Goal: Task Accomplishment & Management: Complete application form

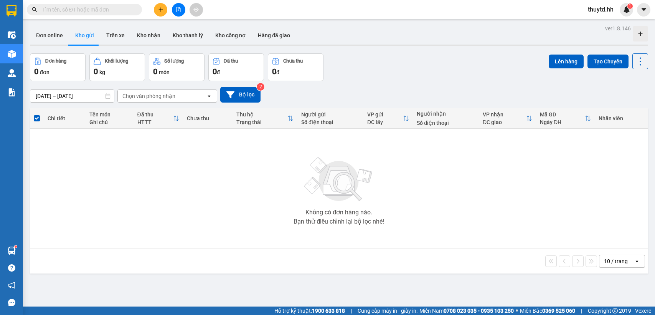
click at [152, 38] on button "Kho nhận" at bounding box center [149, 35] width 36 height 18
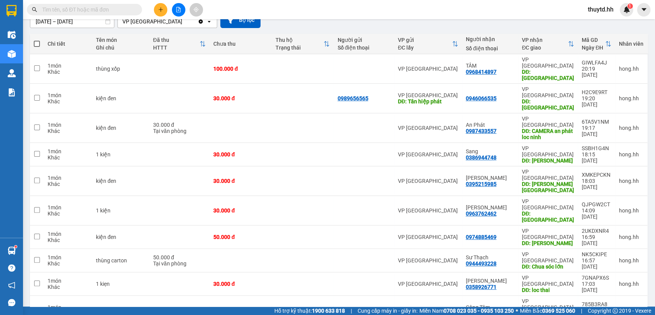
scroll to position [160, 0]
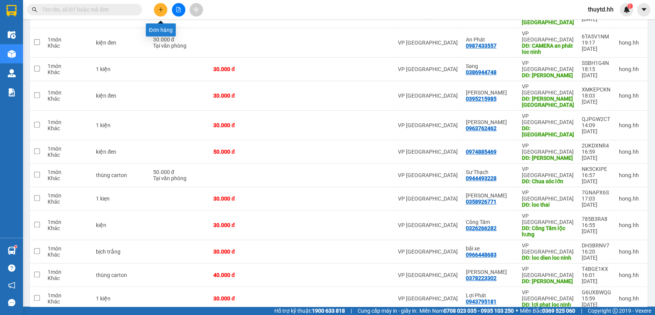
click at [162, 9] on icon "plus" at bounding box center [160, 9] width 5 height 5
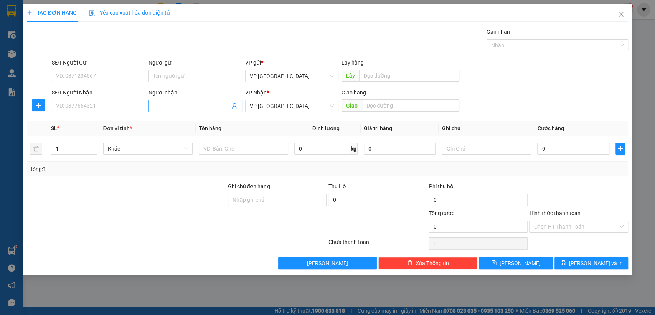
click at [187, 107] on input "Người nhận" at bounding box center [191, 106] width 77 height 8
type input "chi liên"
click at [396, 107] on input "text" at bounding box center [410, 105] width 97 height 12
type input "chị liên"
click at [565, 151] on input "0" at bounding box center [573, 148] width 72 height 12
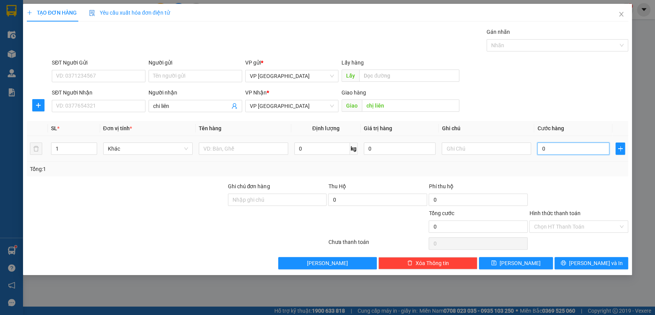
type input "3"
type input "30"
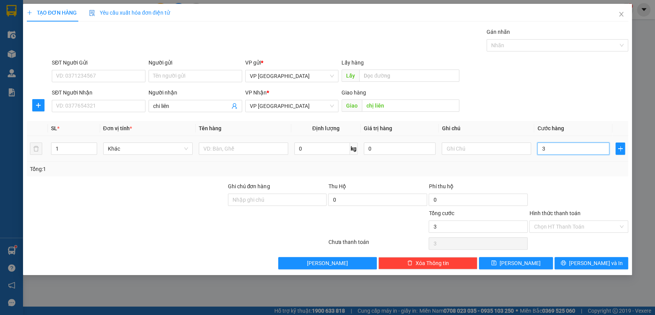
type input "30"
type input "300"
type input "3.000"
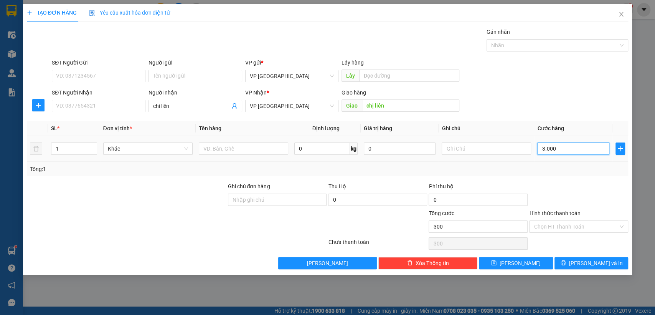
type input "3.000"
type input "30.000"
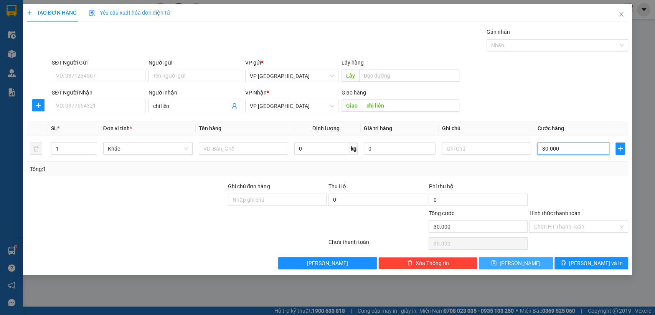
type input "30.000"
click at [496, 261] on icon "save" at bounding box center [493, 262] width 5 height 5
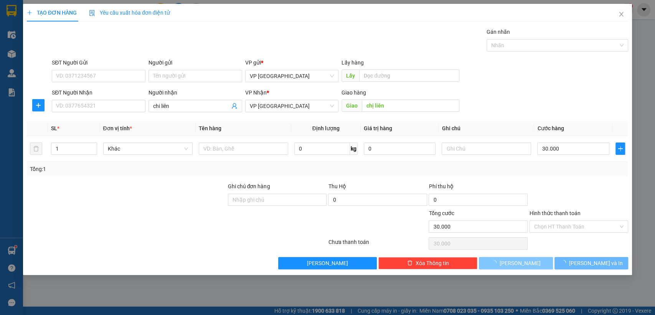
type input "0"
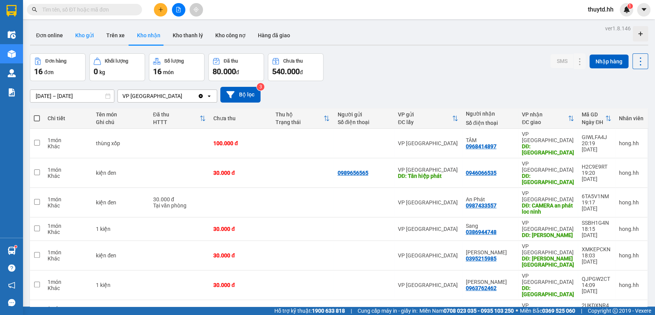
click at [83, 35] on button "Kho gửi" at bounding box center [84, 35] width 31 height 18
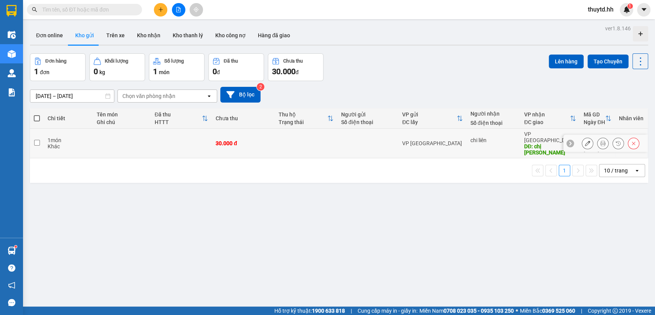
click at [470, 138] on div "chi liên" at bounding box center [493, 143] width 46 height 12
checkbox input "true"
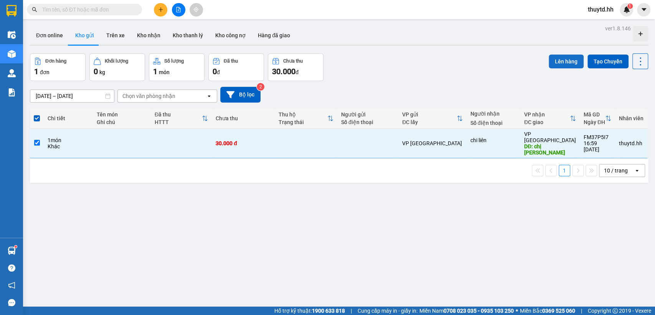
click at [557, 59] on button "Lên hàng" at bounding box center [566, 61] width 35 height 14
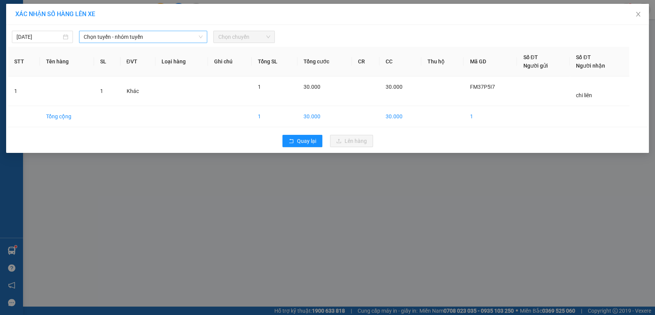
click at [183, 37] on span "Chọn tuyến - nhóm tuyến" at bounding box center [143, 37] width 119 height 12
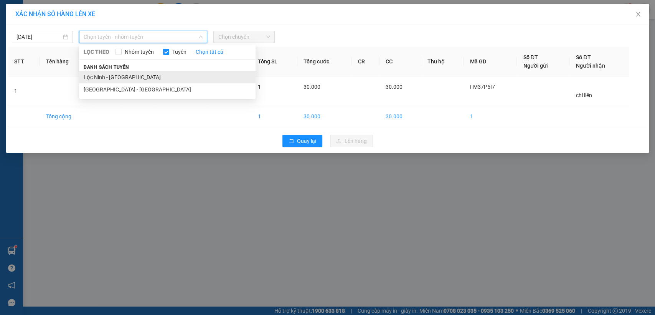
click at [107, 78] on li "Lộc Ninh - [GEOGRAPHIC_DATA]" at bounding box center [167, 77] width 176 height 12
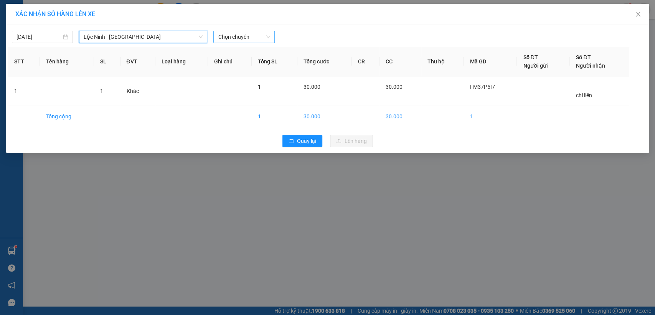
click at [232, 36] on span "Chọn chuyến" at bounding box center [244, 37] width 52 height 12
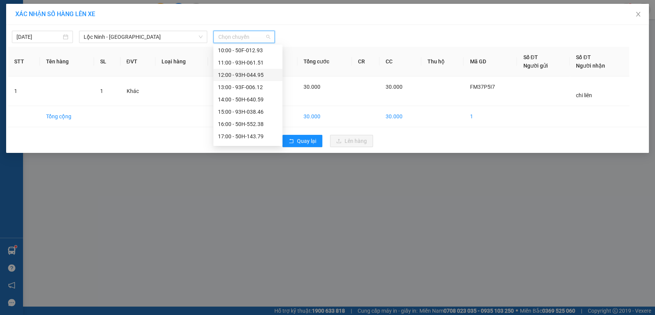
scroll to position [147, 0]
click at [250, 127] on div "17:00 - 50H-143.79" at bounding box center [248, 126] width 60 height 8
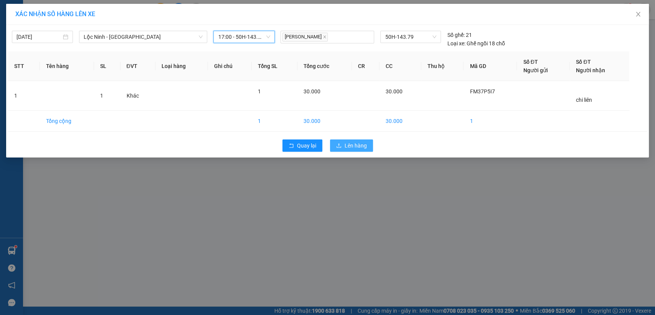
click at [359, 149] on button "Lên hàng" at bounding box center [351, 145] width 43 height 12
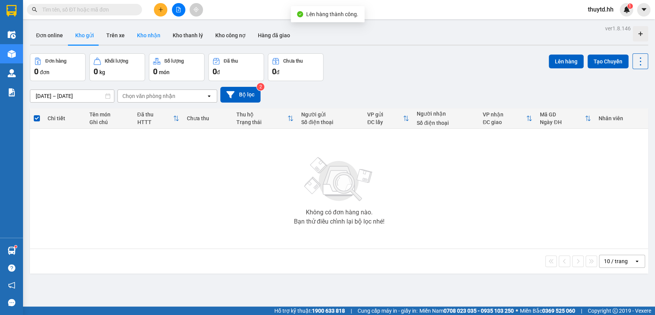
click at [153, 36] on button "Kho nhận" at bounding box center [149, 35] width 36 height 18
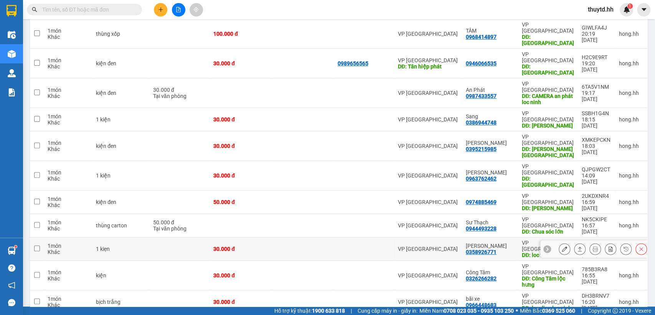
scroll to position [160, 0]
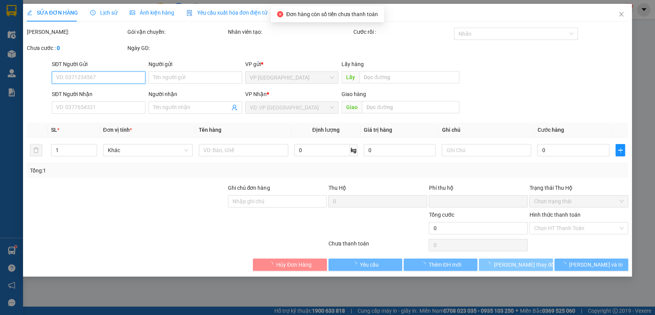
type input "0915125353"
type input "A TIẾN"
type input "[PERSON_NAME][GEOGRAPHIC_DATA]"
type input "0"
type input "30.000"
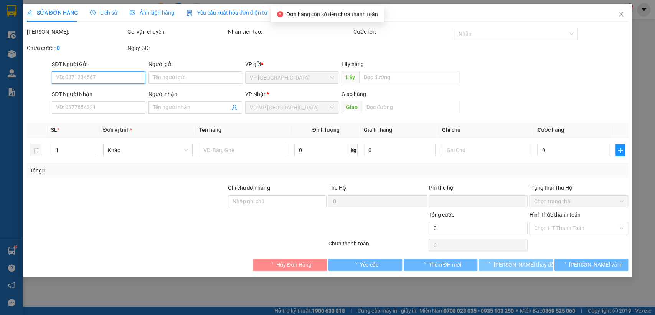
type input "30.000"
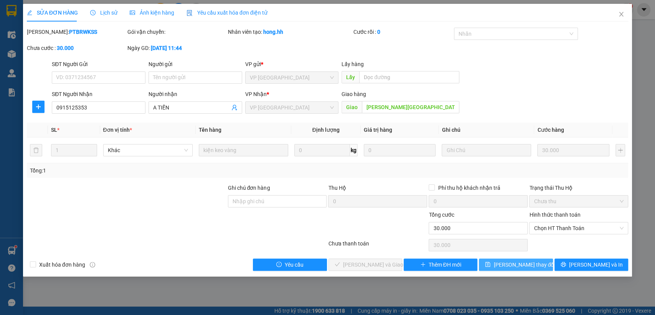
click at [524, 266] on span "[PERSON_NAME] thay đổi" at bounding box center [523, 264] width 61 height 8
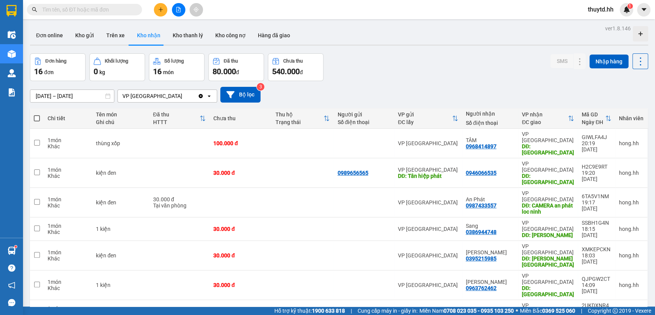
scroll to position [160, 0]
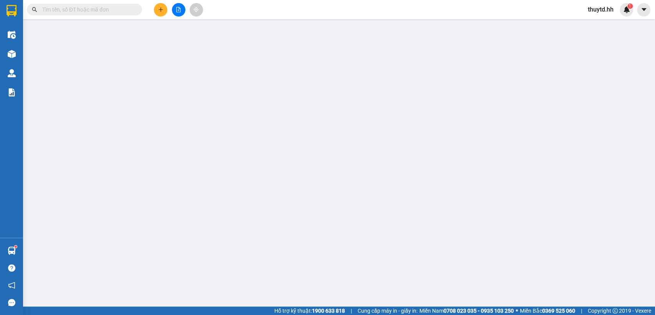
type input "0966302725"
type input "Tâm"
type input "bx lộc ninh"
type input "0"
type input "50.000"
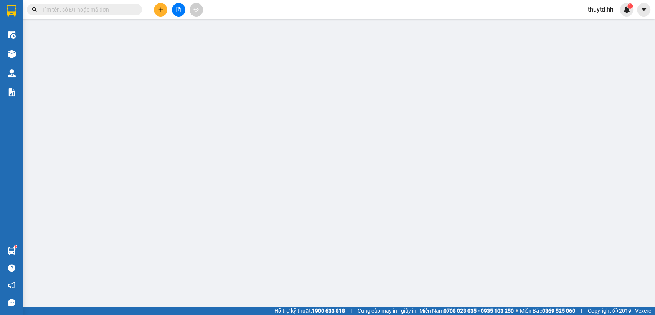
type input "50.000"
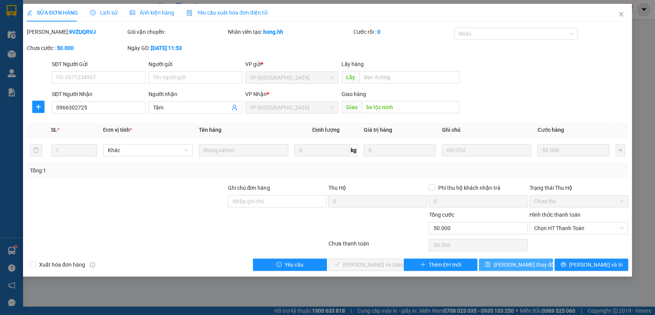
click at [527, 263] on span "[PERSON_NAME] thay đổi" at bounding box center [523, 264] width 61 height 8
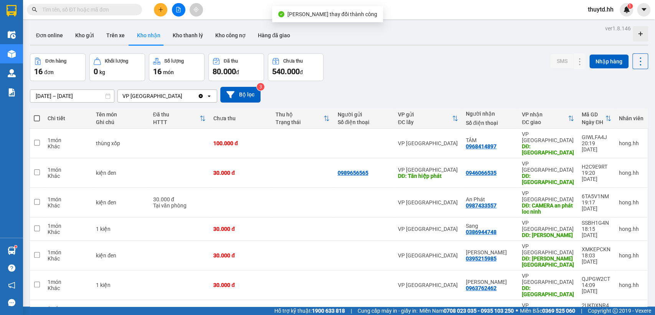
scroll to position [160, 0]
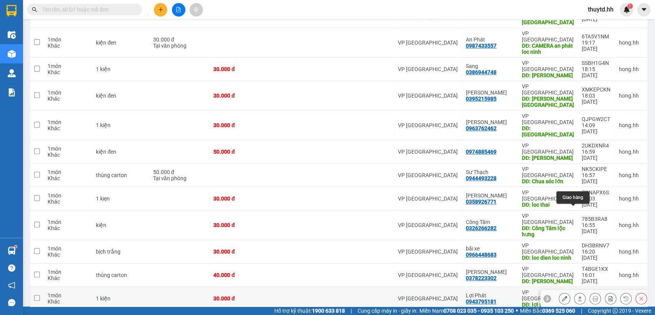
click at [578, 296] on icon at bounding box center [580, 298] width 4 height 5
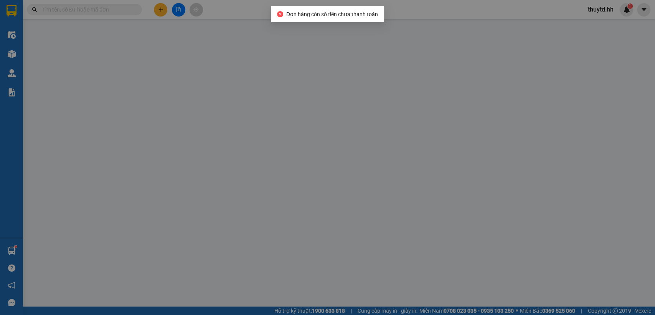
type input "0943795181"
type input "Lợi Phát"
type input "lợi phat loc ninh"
type input "0"
type input "30.000"
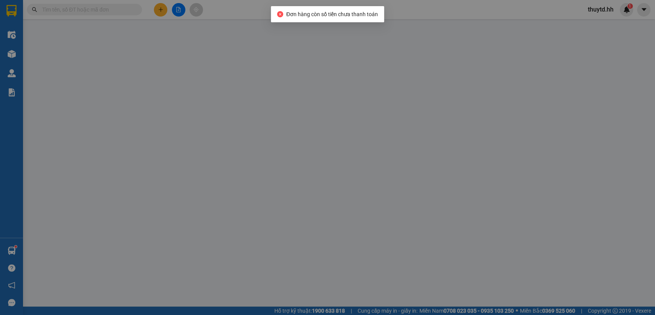
type input "30.000"
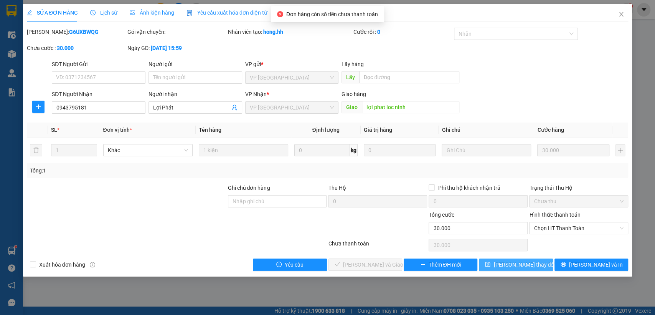
click at [519, 262] on span "[PERSON_NAME] thay đổi" at bounding box center [523, 264] width 61 height 8
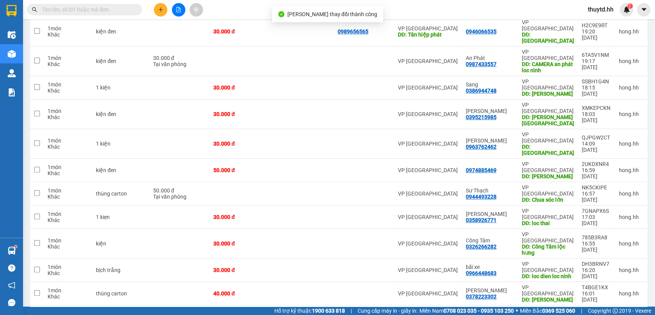
scroll to position [160, 0]
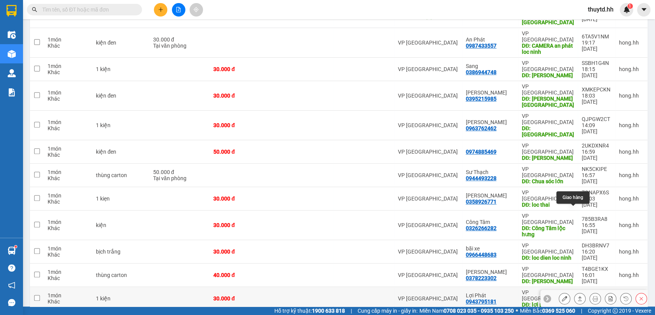
click at [577, 295] on icon at bounding box center [579, 297] width 5 height 5
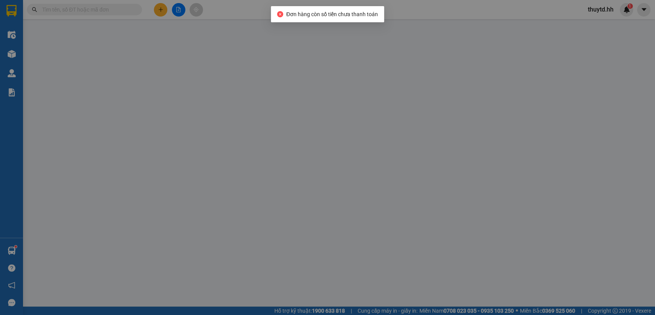
type input "0943795181"
type input "Lợi Phát"
type input "lợi phat loc ninh"
type input "0"
type input "30.000"
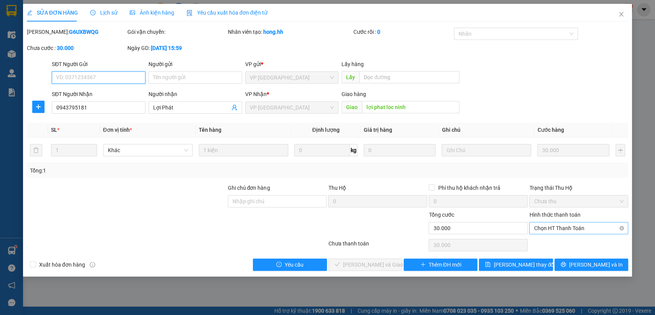
click at [566, 231] on span "Chọn HT Thanh Toán" at bounding box center [579, 228] width 90 height 12
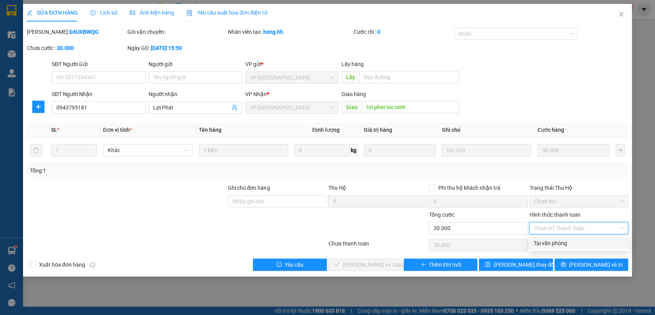
click at [564, 245] on div "Tại văn phòng" at bounding box center [579, 243] width 90 height 8
type input "0"
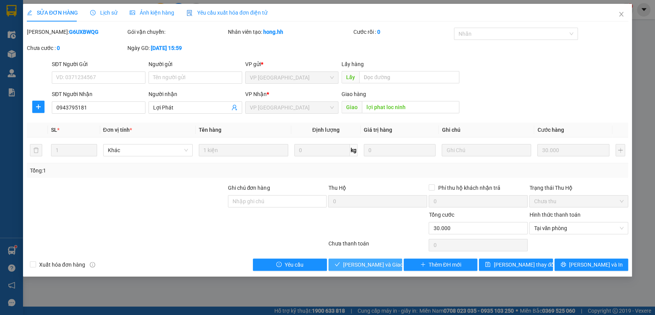
click at [380, 262] on span "[PERSON_NAME] và Giao hàng" at bounding box center [380, 264] width 74 height 8
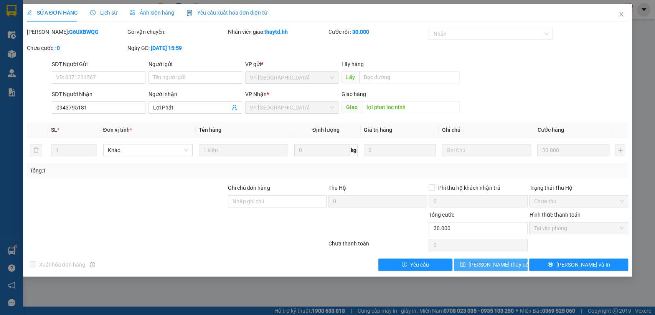
click at [507, 266] on span "[PERSON_NAME] thay đổi" at bounding box center [498, 264] width 61 height 8
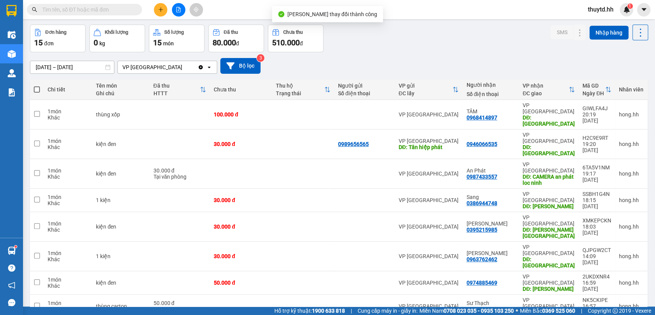
scroll to position [137, 0]
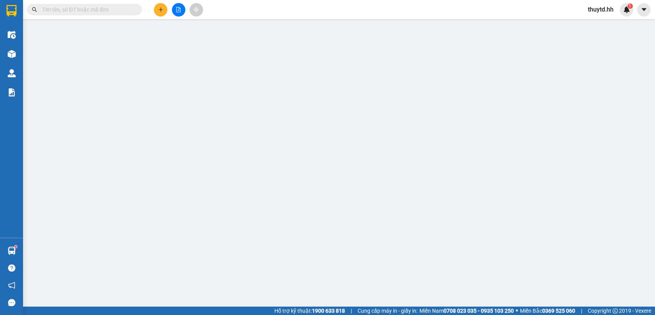
type input "0966302725"
type input "Tâm"
type input "bx lộc ninh"
type input "0"
type input "50.000"
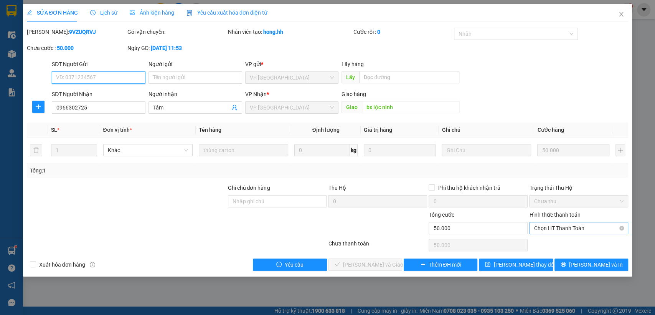
click at [572, 226] on span "Chọn HT Thanh Toán" at bounding box center [579, 228] width 90 height 12
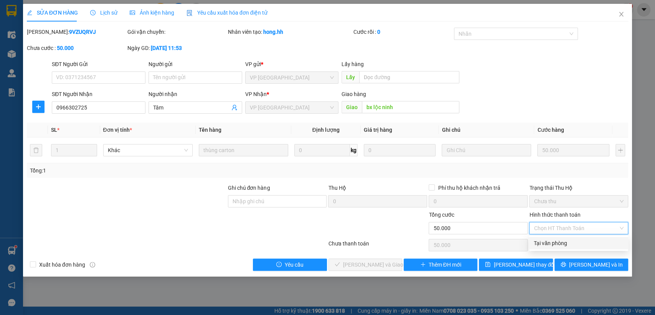
click at [566, 242] on div "Tại văn phòng" at bounding box center [579, 243] width 90 height 8
type input "0"
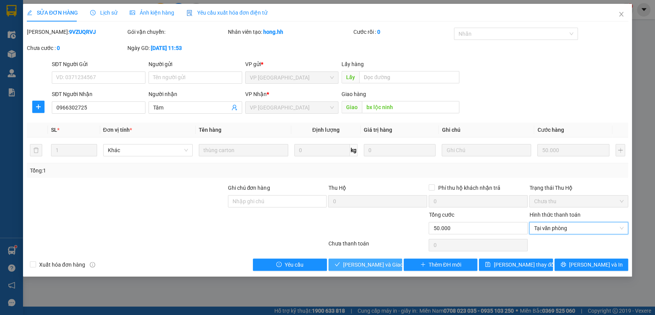
click at [383, 262] on span "[PERSON_NAME] và Giao hàng" at bounding box center [380, 264] width 74 height 8
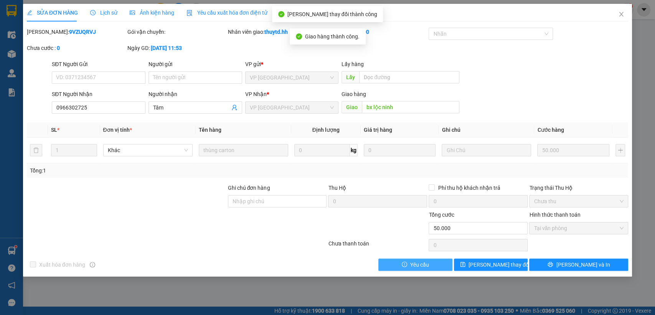
click at [383, 262] on button "Yêu cầu" at bounding box center [415, 264] width 74 height 12
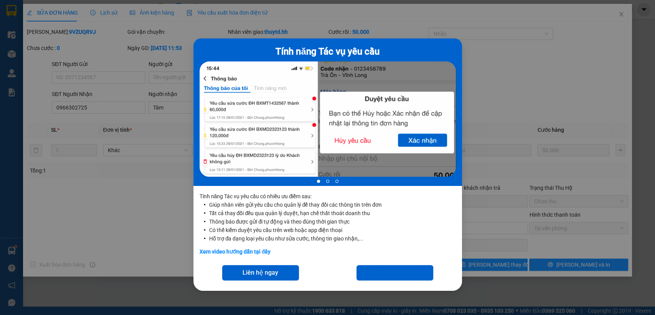
click at [524, 210] on div "Tính năng Tác vụ yêu cầu 1 of 3 Tính năng Tác vụ yêu cầu có nhiều ưu điểm sau: …" at bounding box center [327, 157] width 655 height 315
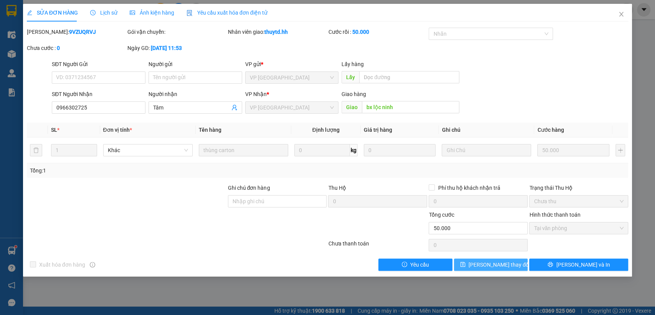
click at [465, 262] on icon "save" at bounding box center [462, 263] width 5 height 5
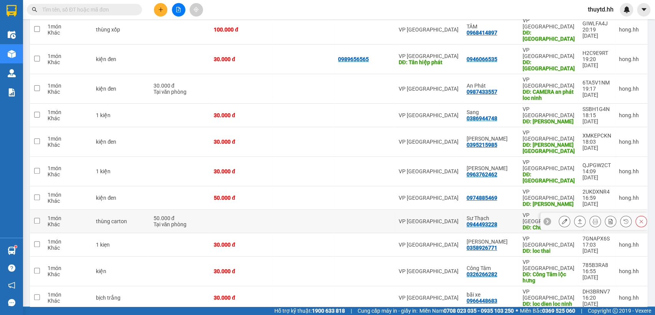
scroll to position [119, 0]
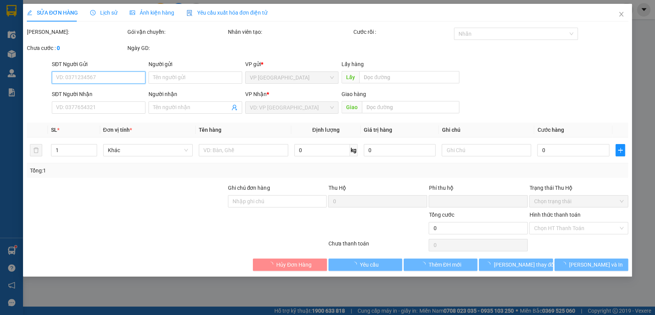
type input "0915125353"
type input "A TIẾN"
type input "[PERSON_NAME][GEOGRAPHIC_DATA]"
type input "0"
type input "30.000"
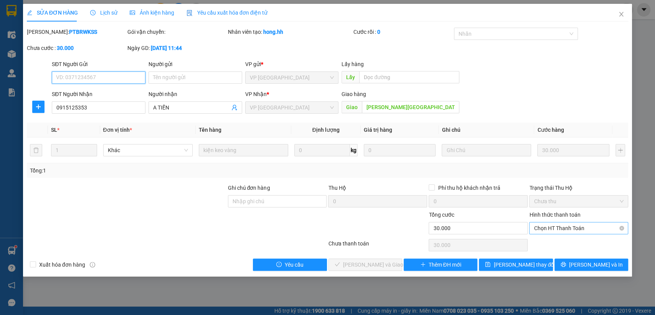
click at [565, 225] on span "Chọn HT Thanh Toán" at bounding box center [579, 228] width 90 height 12
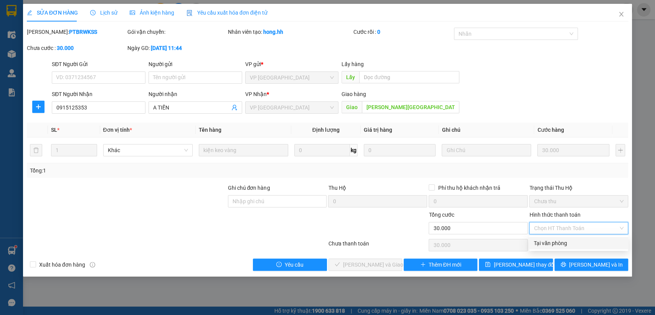
click at [559, 244] on div "Tại văn phòng" at bounding box center [579, 243] width 90 height 8
type input "0"
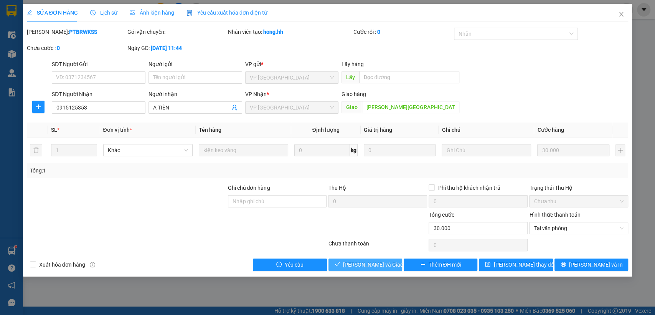
click at [363, 261] on span "[PERSON_NAME] và Giao hàng" at bounding box center [380, 264] width 74 height 8
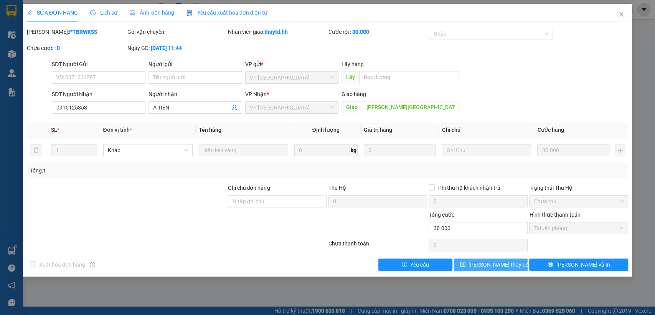
click at [465, 265] on icon "save" at bounding box center [462, 263] width 5 height 5
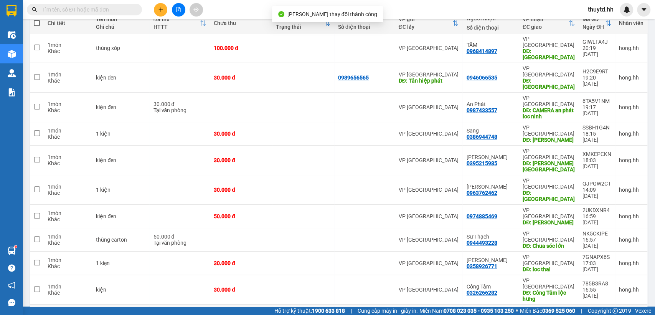
scroll to position [102, 0]
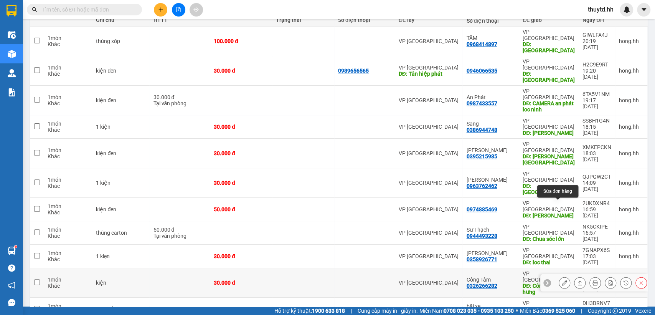
click at [559, 276] on button at bounding box center [564, 282] width 11 height 13
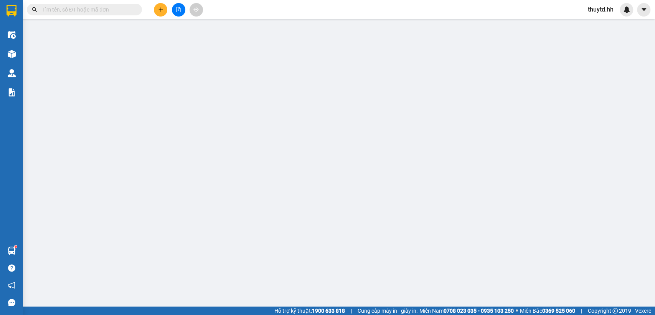
type input "0326266282"
type input "Công Tâm"
type input "Công Tâm lộc hưng"
type input "0"
type input "30.000"
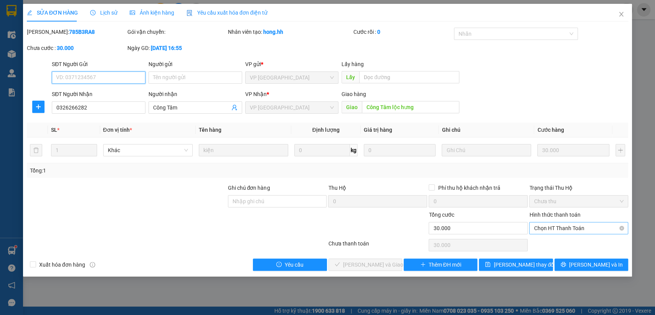
click at [566, 229] on span "Chọn HT Thanh Toán" at bounding box center [579, 228] width 90 height 12
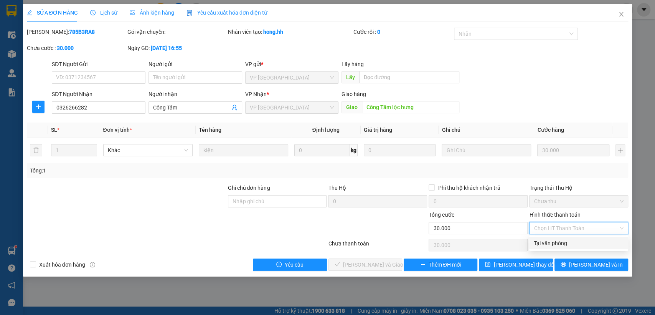
click at [562, 244] on div "Tại văn phòng" at bounding box center [579, 243] width 90 height 8
type input "0"
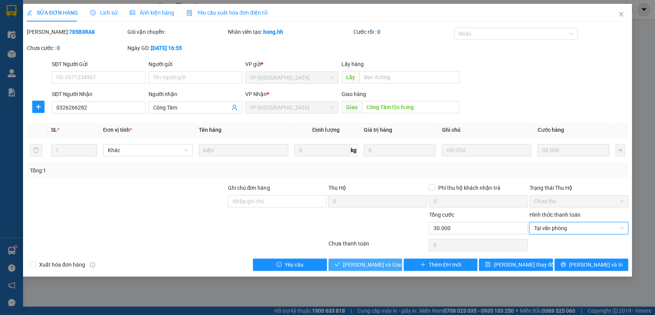
click at [386, 267] on span "[PERSON_NAME] và Giao hàng" at bounding box center [380, 264] width 74 height 8
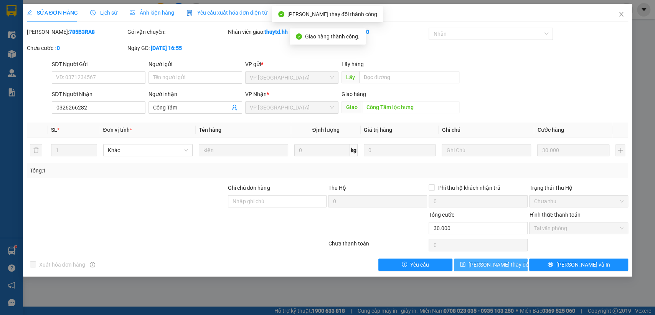
click at [492, 266] on span "[PERSON_NAME] thay đổi" at bounding box center [498, 264] width 61 height 8
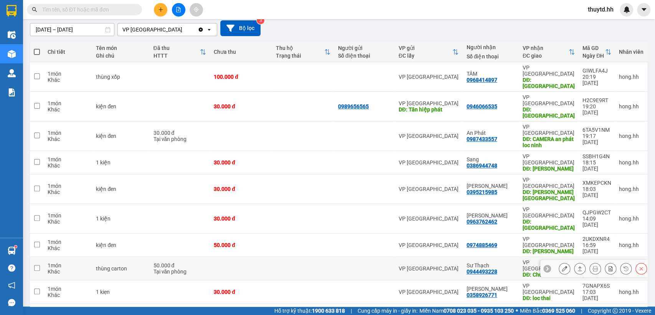
scroll to position [79, 0]
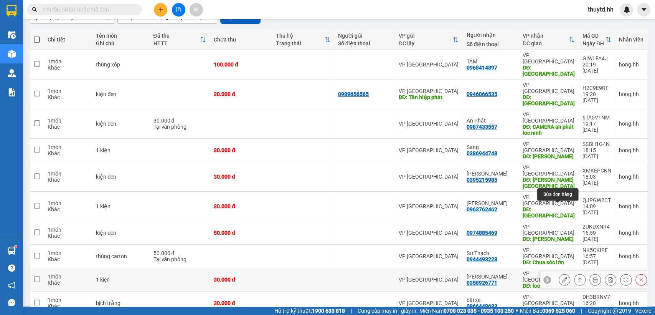
click at [562, 277] on icon at bounding box center [564, 279] width 5 height 5
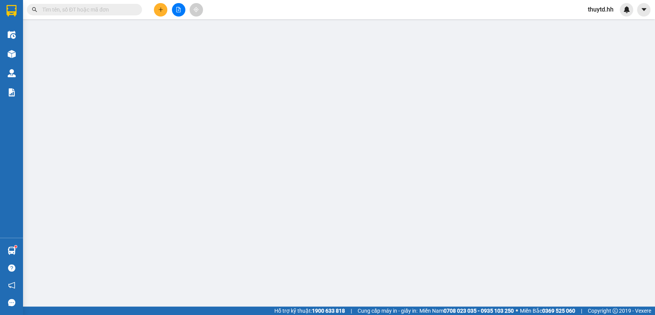
type input "0358926771"
type input "[PERSON_NAME]"
type input "loc thai"
type input "0"
type input "30.000"
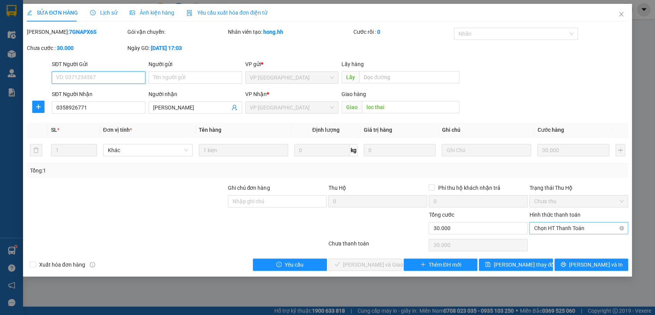
click at [585, 231] on span "Chọn HT Thanh Toán" at bounding box center [579, 228] width 90 height 12
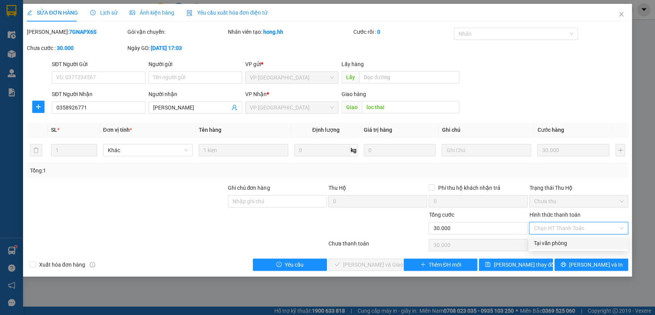
click at [568, 246] on div "Tại văn phòng" at bounding box center [579, 243] width 90 height 8
type input "0"
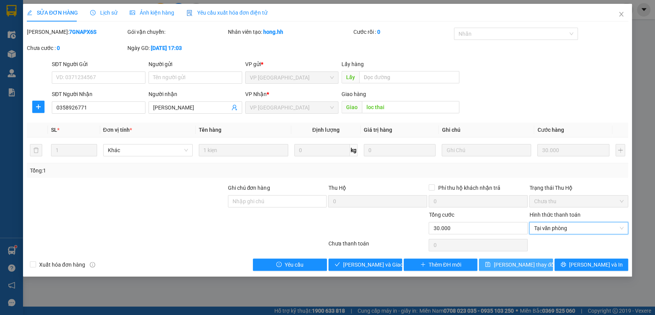
click at [533, 262] on span "[PERSON_NAME] thay đổi" at bounding box center [523, 264] width 61 height 8
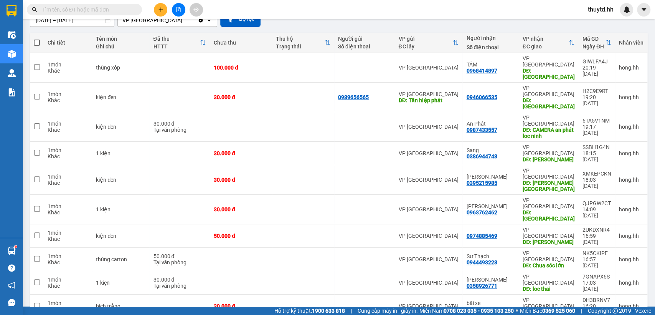
scroll to position [79, 0]
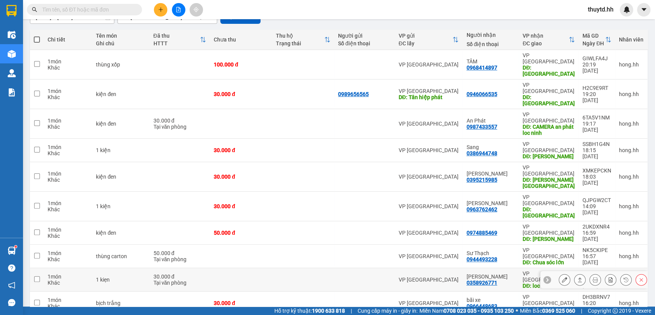
click at [562, 277] on icon at bounding box center [564, 279] width 5 height 5
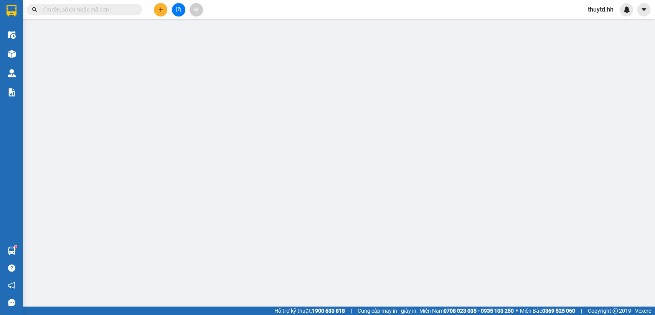
type input "0358926771"
type input "[PERSON_NAME]"
type input "loc thai"
type input "0"
type input "30.000"
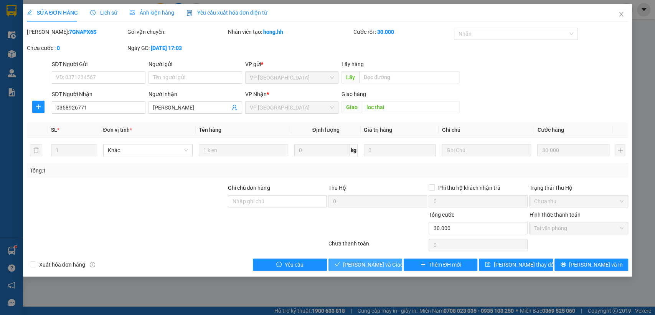
click at [390, 267] on span "[PERSON_NAME] và Giao hàng" at bounding box center [380, 264] width 74 height 8
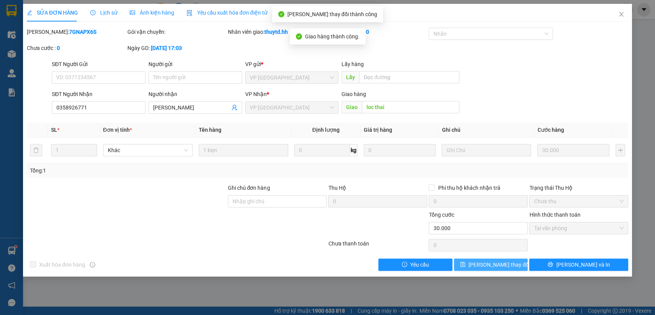
click at [500, 262] on span "[PERSON_NAME] thay đổi" at bounding box center [498, 264] width 61 height 8
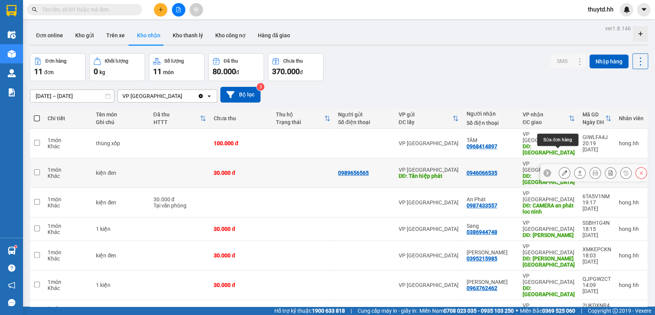
click at [562, 170] on icon at bounding box center [564, 172] width 5 height 5
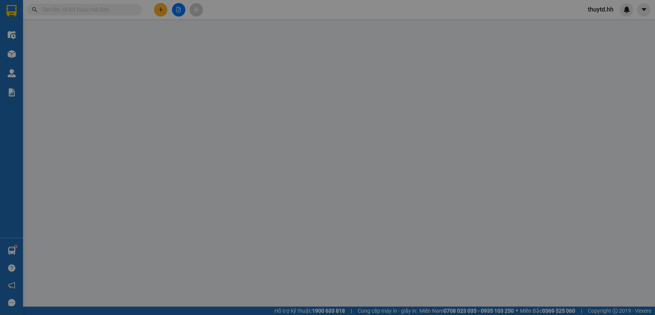
type input "0989656565"
type input "Tân hiệp phát"
type input "0946066535"
type input "[GEOGRAPHIC_DATA]"
type input "0"
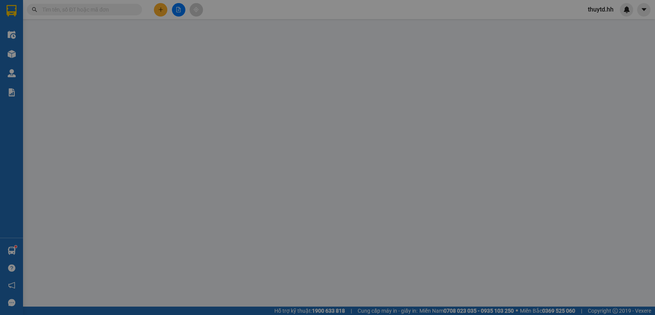
type input "30.000"
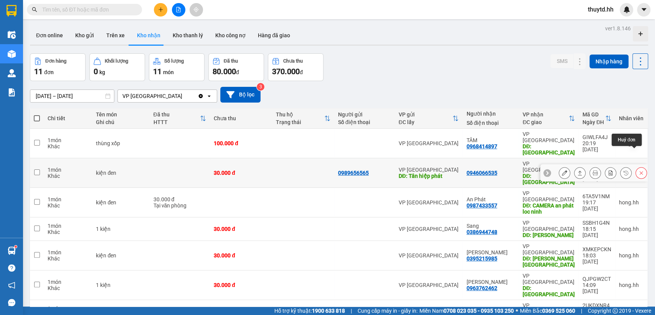
click at [640, 171] on icon at bounding box center [641, 172] width 3 height 3
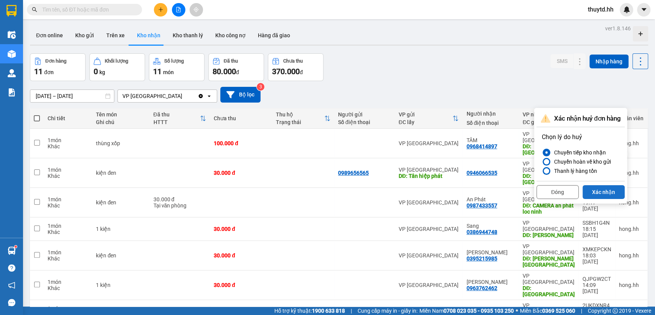
click at [607, 193] on button "Xác nhận" at bounding box center [603, 192] width 42 height 14
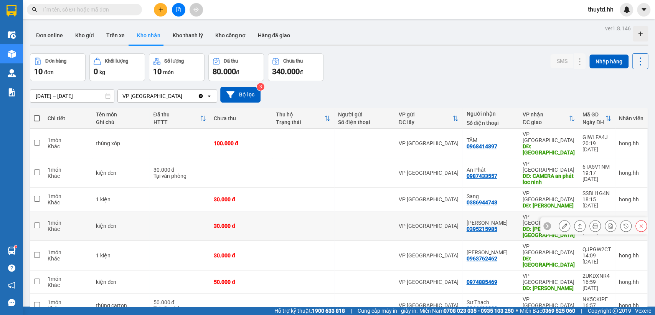
scroll to position [44, 0]
